Goal: Task Accomplishment & Management: Manage account settings

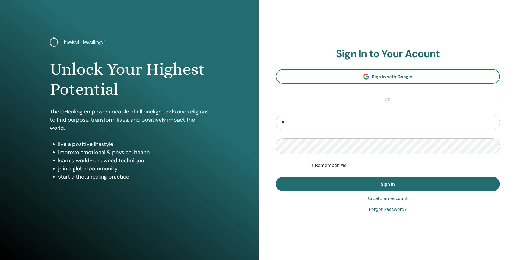
type input "**********"
click at [276, 177] on button "Sign In" at bounding box center [388, 184] width 224 height 14
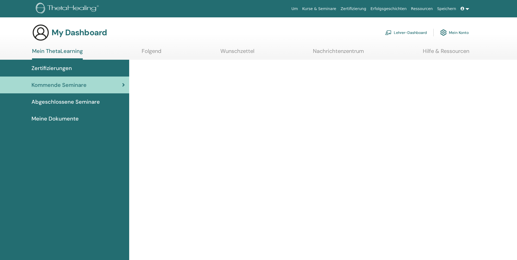
click at [389, 31] on img at bounding box center [388, 32] width 7 height 5
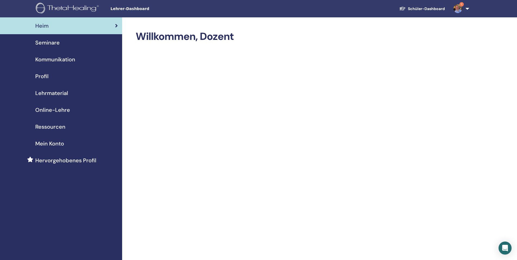
click at [46, 42] on span "Seminare" at bounding box center [47, 43] width 24 height 8
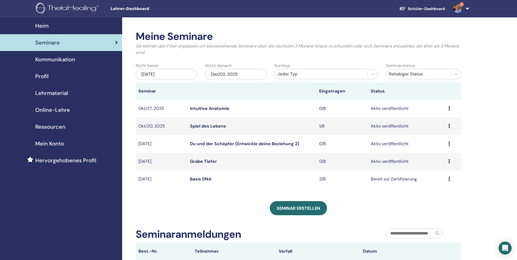
click at [212, 110] on link "Intuitive Anatomie" at bounding box center [209, 109] width 39 height 6
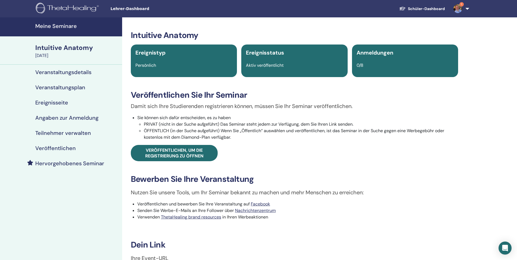
click at [62, 90] on h4 "Veranstaltungsplan" at bounding box center [60, 87] width 50 height 7
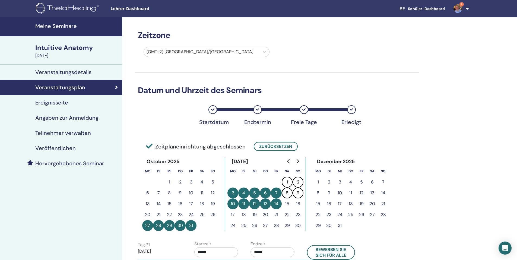
click at [55, 27] on h4 "Meine Seminare" at bounding box center [77, 26] width 84 height 7
